Goal: Task Accomplishment & Management: Manage account settings

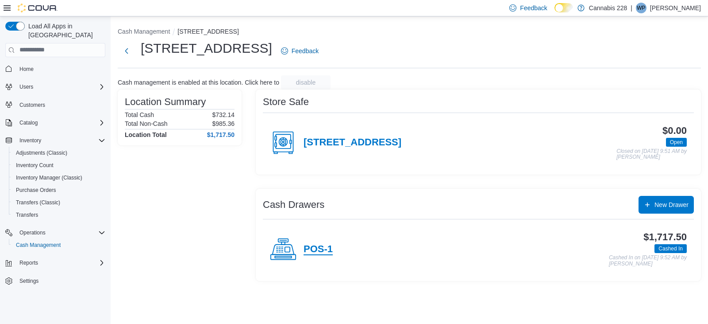
click at [313, 254] on h4 "POS-1" at bounding box center [318, 249] width 29 height 12
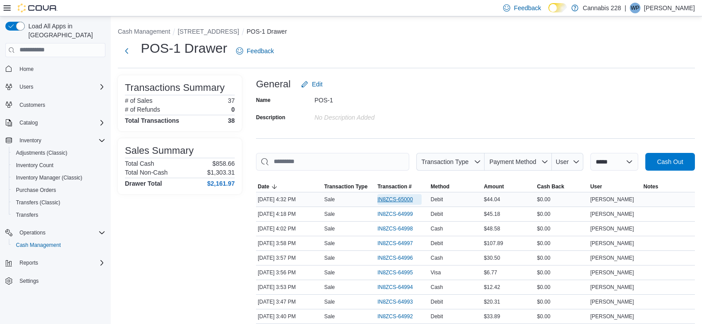
click at [393, 196] on span "IN8ZCS-65000" at bounding box center [394, 199] width 35 height 7
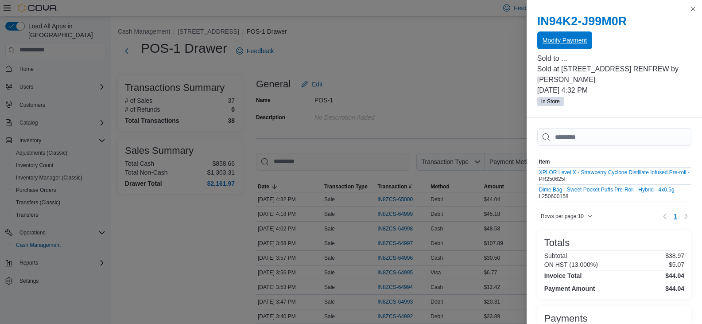
click at [560, 49] on span "Modify Payment" at bounding box center [564, 40] width 44 height 18
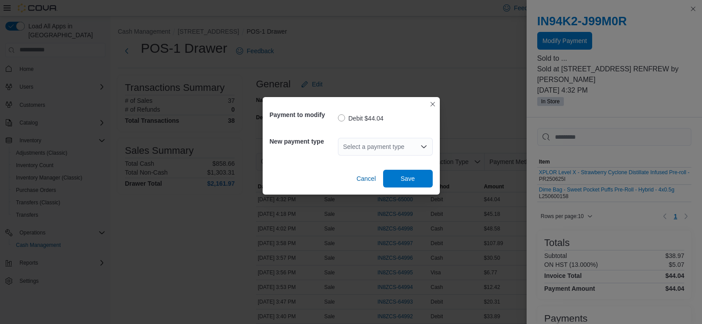
click at [354, 144] on div "Select a payment type" at bounding box center [385, 147] width 95 height 18
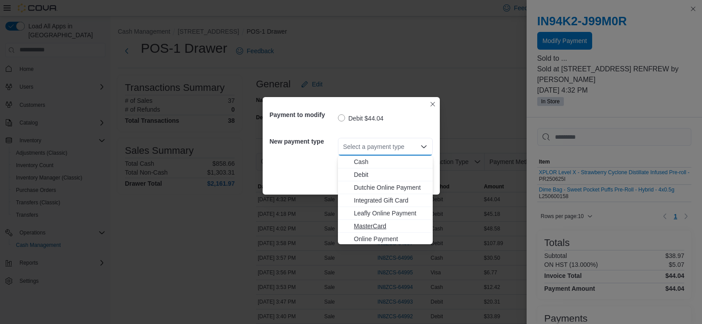
click at [373, 226] on span "MasterCard" at bounding box center [390, 225] width 73 height 9
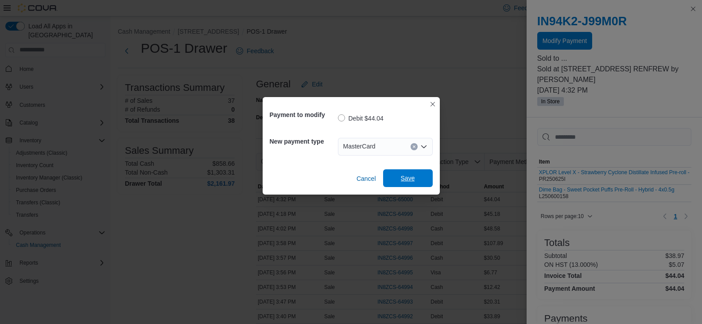
click at [405, 181] on span "Save" at bounding box center [408, 178] width 14 height 9
